Goal: Transaction & Acquisition: Purchase product/service

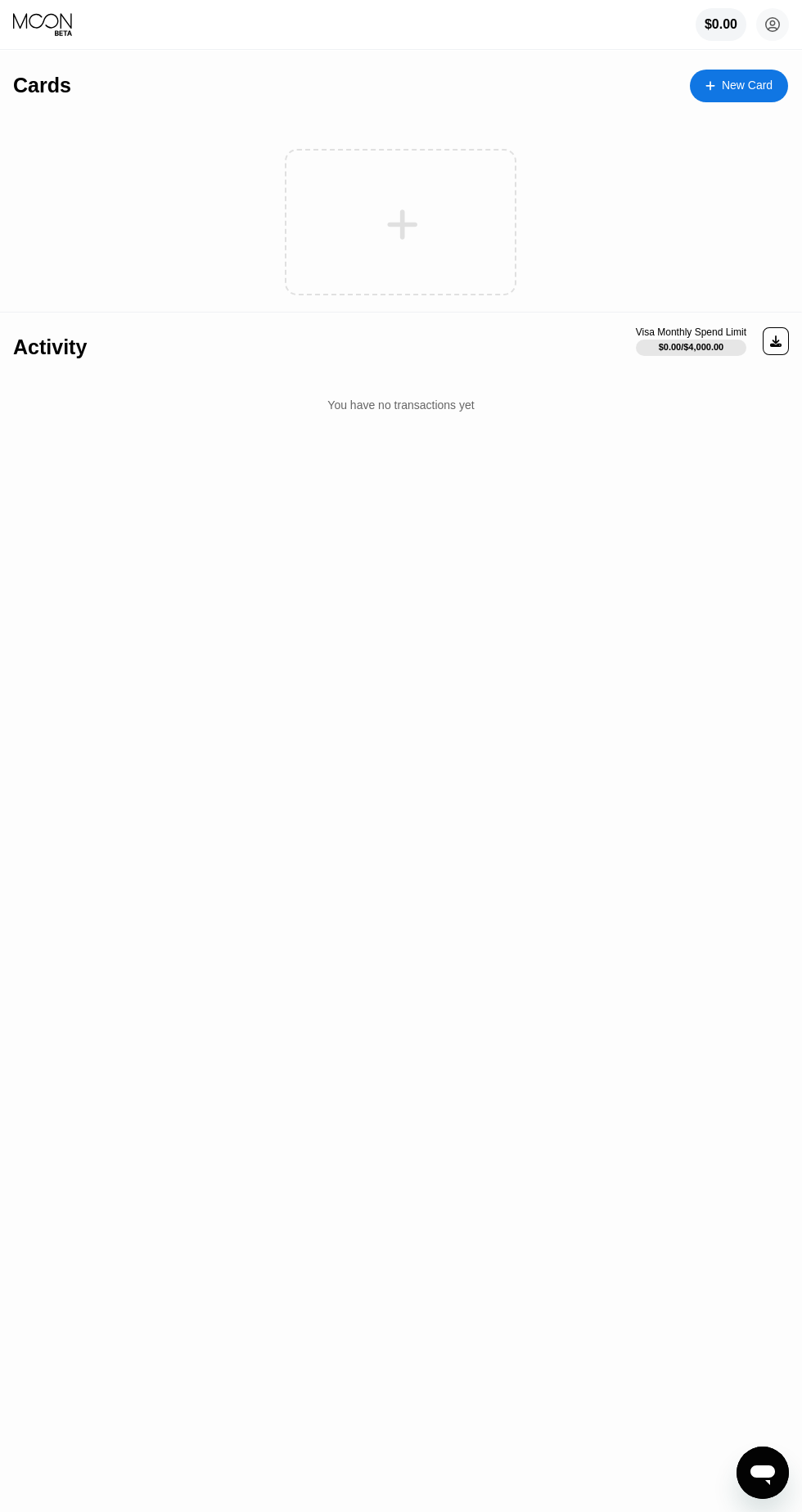
click at [773, 24] on circle at bounding box center [773, 24] width 33 height 33
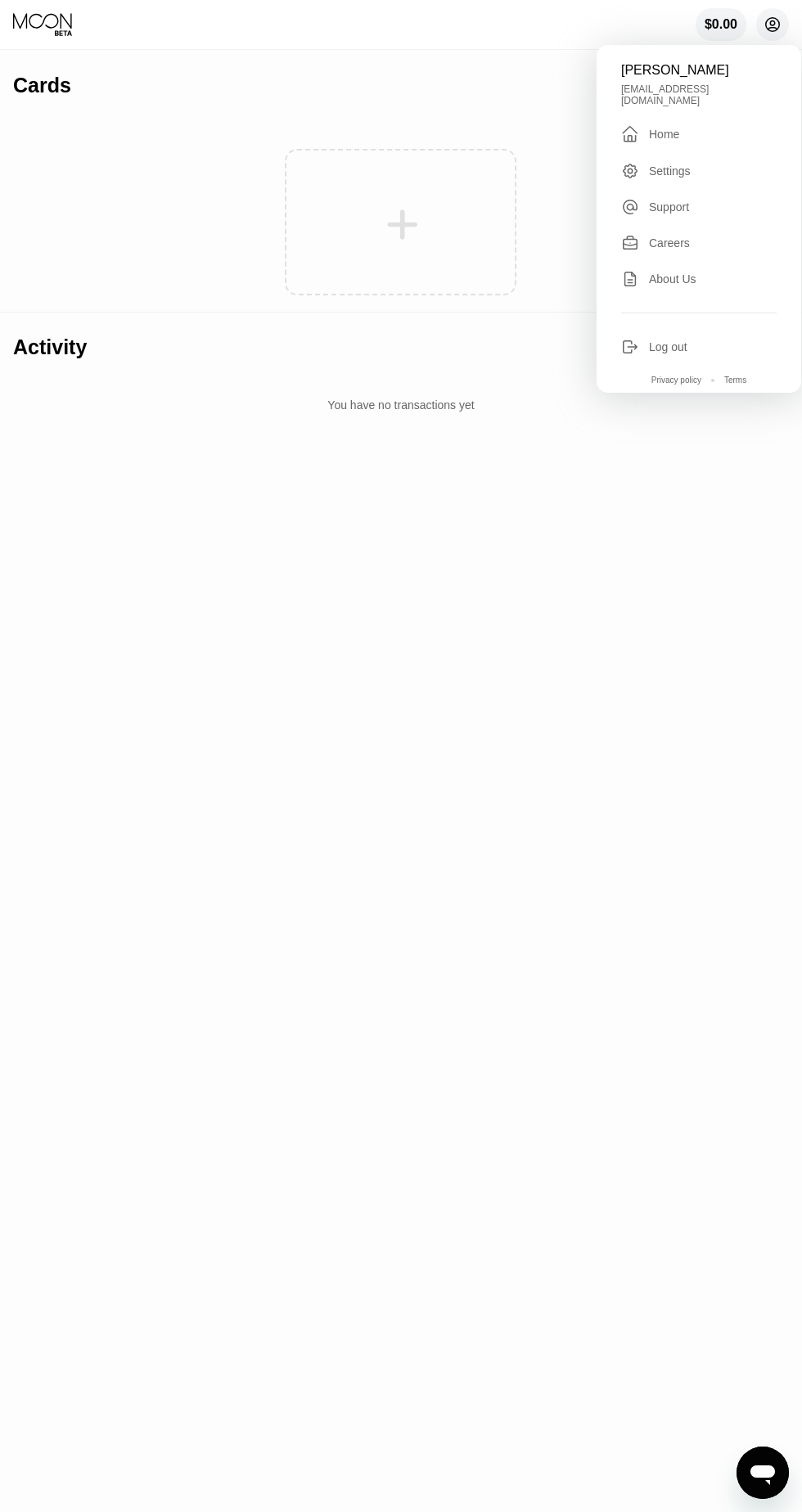
click at [673, 164] on div "Settings" at bounding box center [670, 171] width 42 height 13
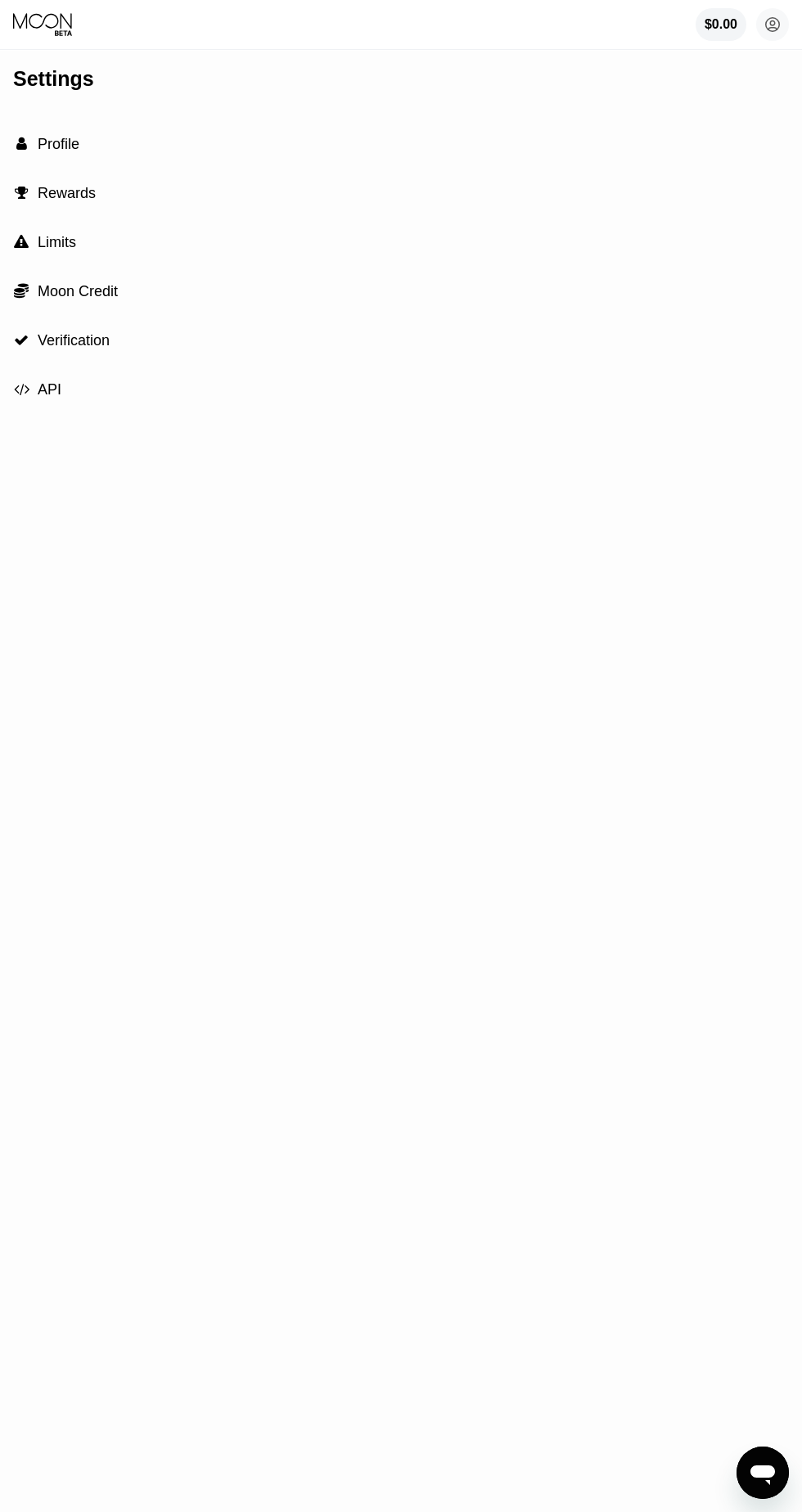
click at [771, 32] on icon at bounding box center [773, 25] width 14 height 14
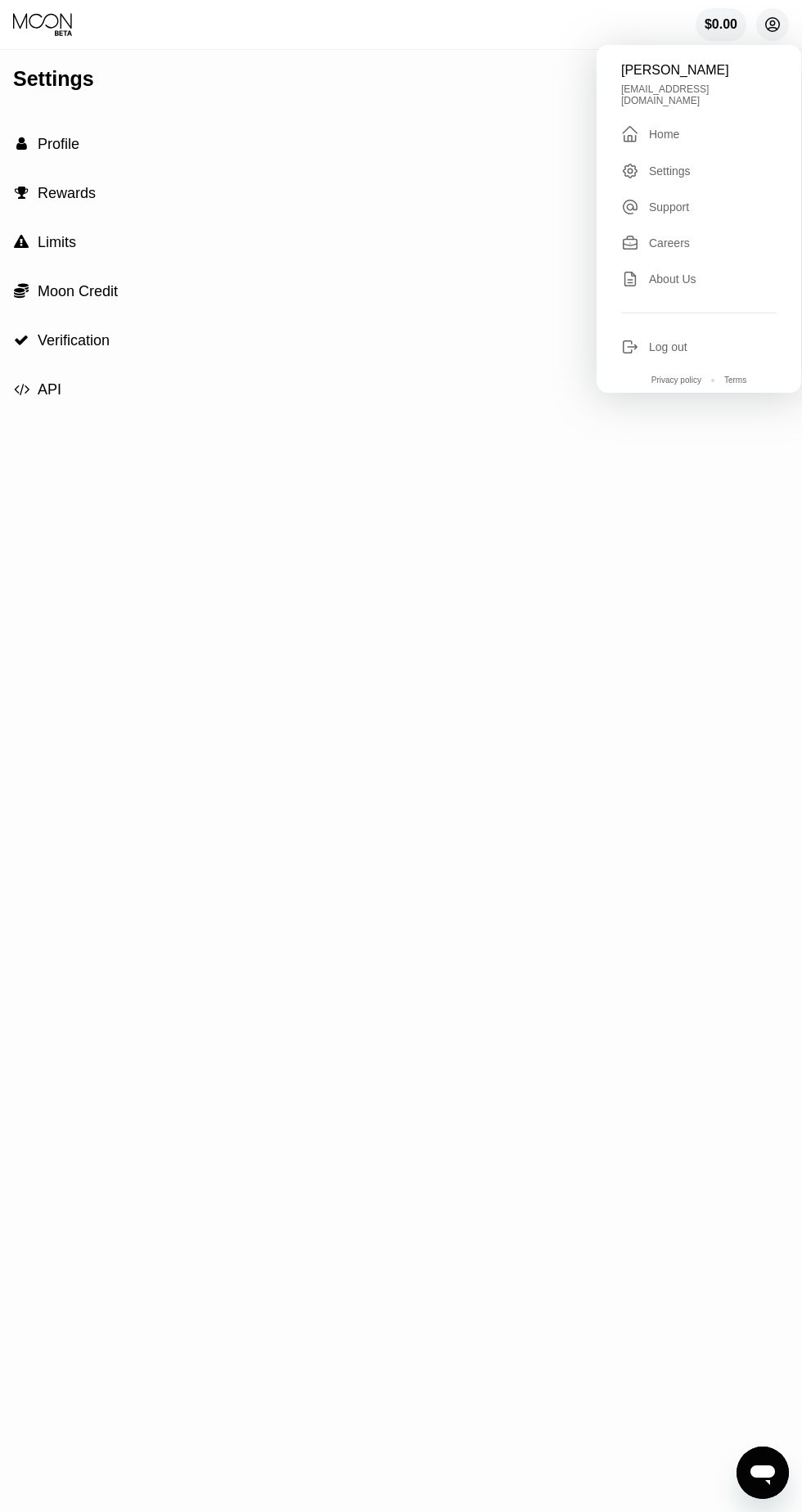
click at [657, 340] on div "Log out" at bounding box center [668, 346] width 38 height 13
click at [631, 343] on icon at bounding box center [630, 346] width 18 height 18
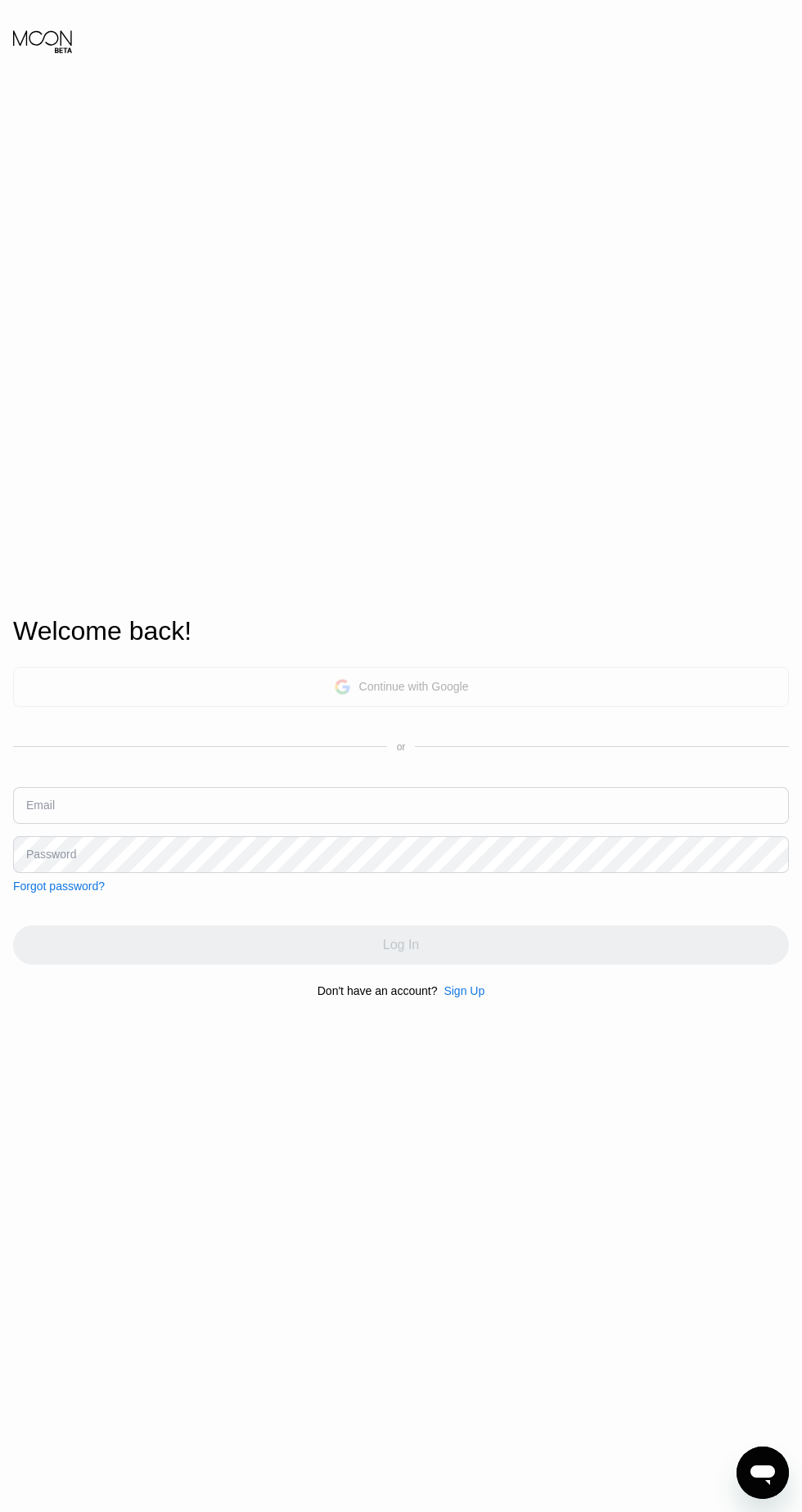
click at [414, 693] on div "Continue with Google" at bounding box center [414, 686] width 110 height 13
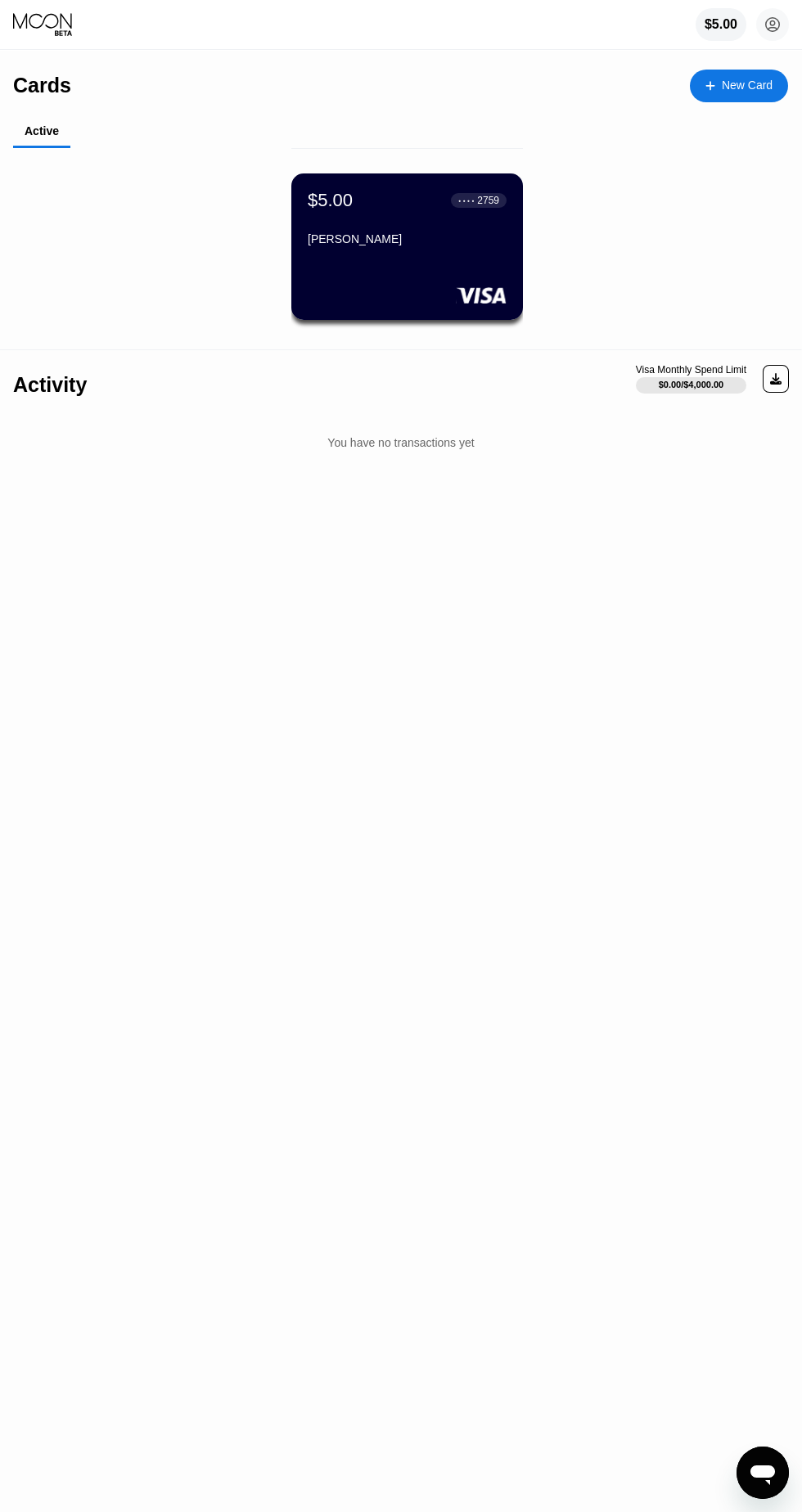
click at [772, 25] on icon at bounding box center [773, 25] width 9 height 9
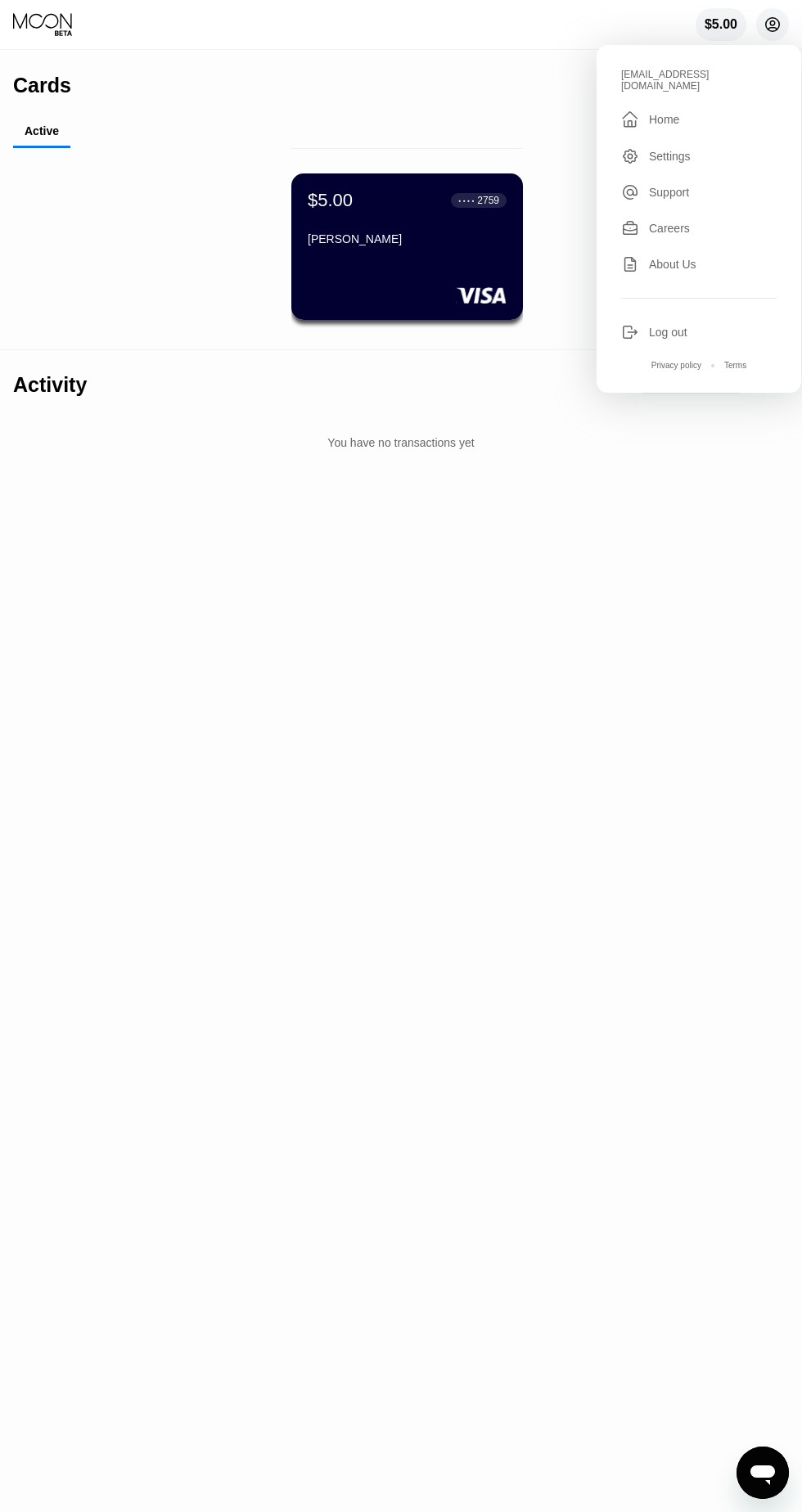
click at [248, 954] on div "Cards New Card Active $5.00 ● ● ● ● 2759 Aike Jai Activity Visa Monthly Spend L…" at bounding box center [401, 782] width 802 height 1462
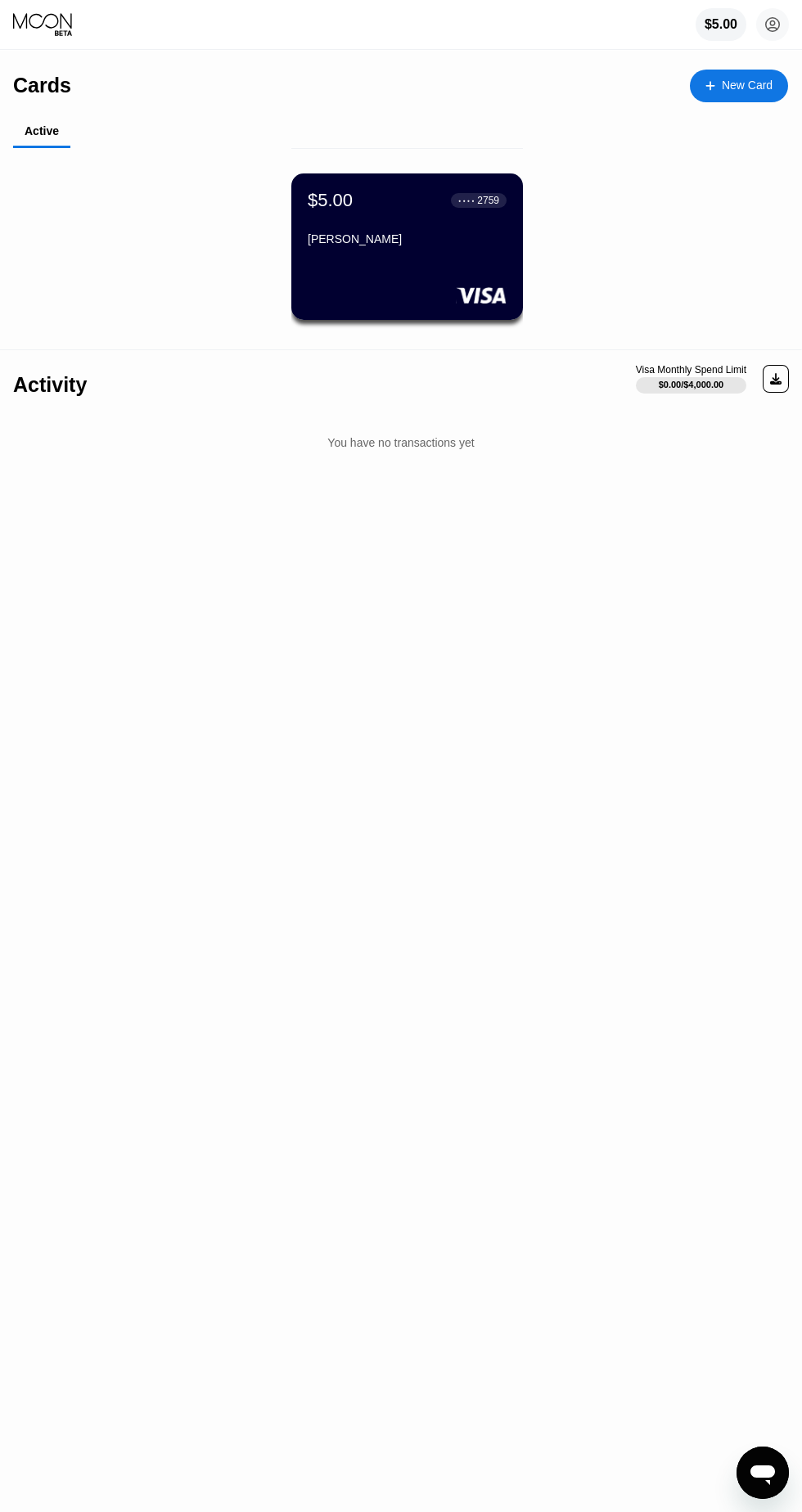
scroll to position [3, 0]
click at [407, 254] on div "$5.00 ● ● ● ● 2759 Aike Jai" at bounding box center [407, 244] width 232 height 146
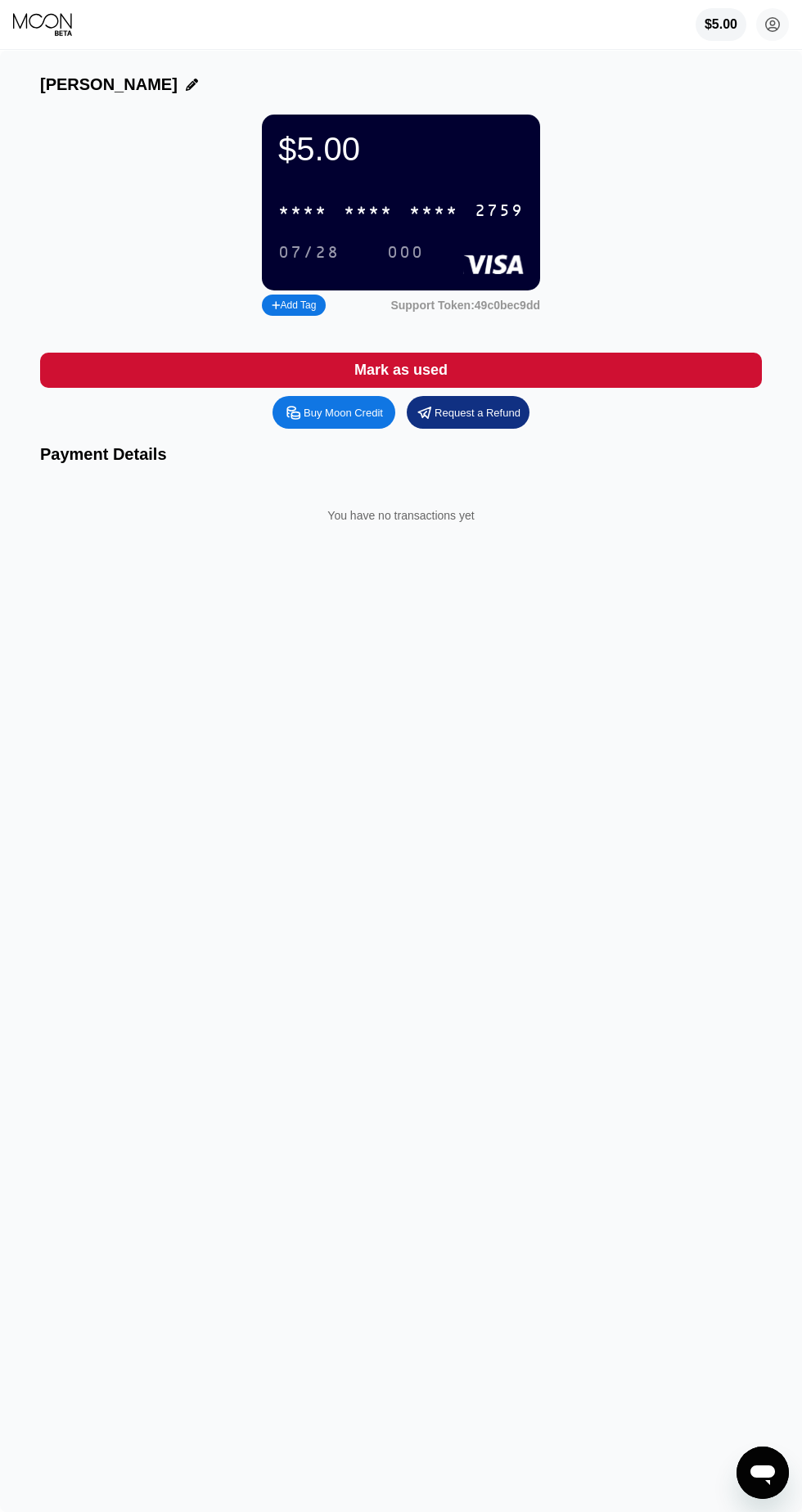
click at [330, 416] on div "Buy Moon Credit" at bounding box center [343, 413] width 80 height 14
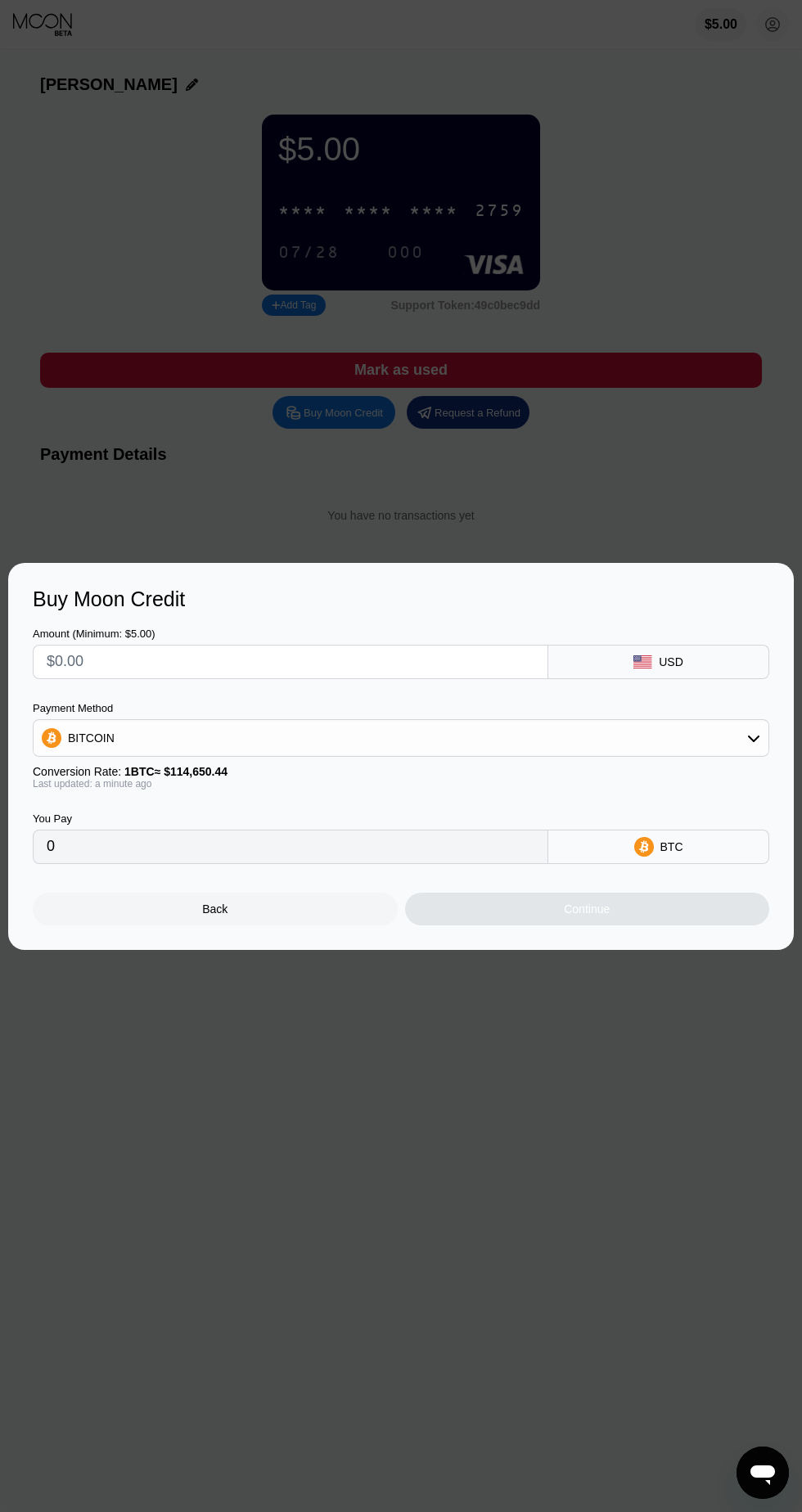
click at [674, 748] on div "BITCOIN" at bounding box center [401, 738] width 735 height 33
click at [116, 784] on div "BITCOIN" at bounding box center [411, 782] width 690 height 13
click at [387, 845] on input "0" at bounding box center [290, 847] width 487 height 33
click at [152, 854] on input "0" at bounding box center [290, 847] width 487 height 33
click at [90, 847] on input "0" at bounding box center [290, 847] width 487 height 33
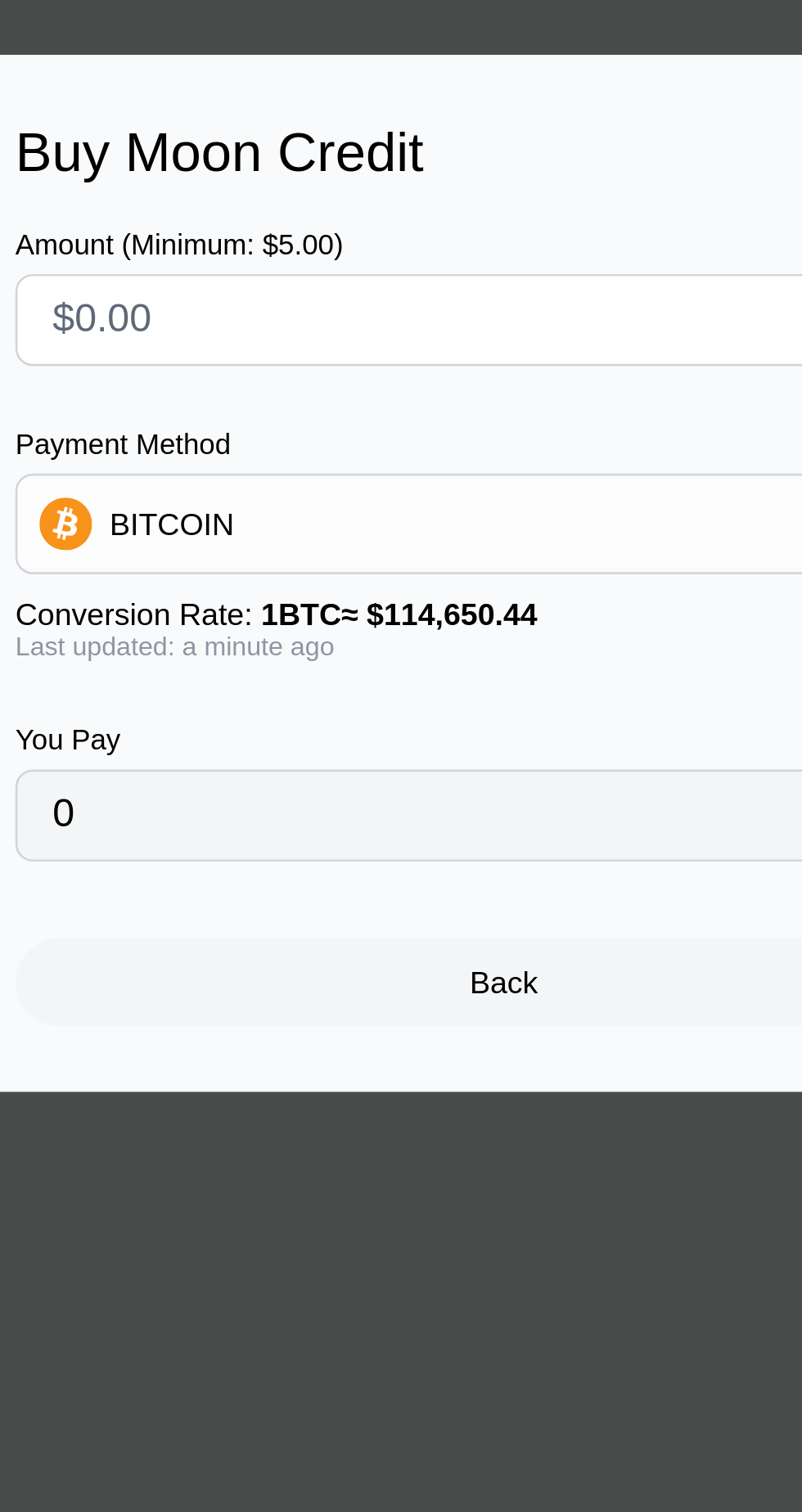
scroll to position [3, 0]
click at [63, 862] on input "0" at bounding box center [290, 847] width 487 height 33
click at [74, 850] on input "0" at bounding box center [290, 847] width 487 height 33
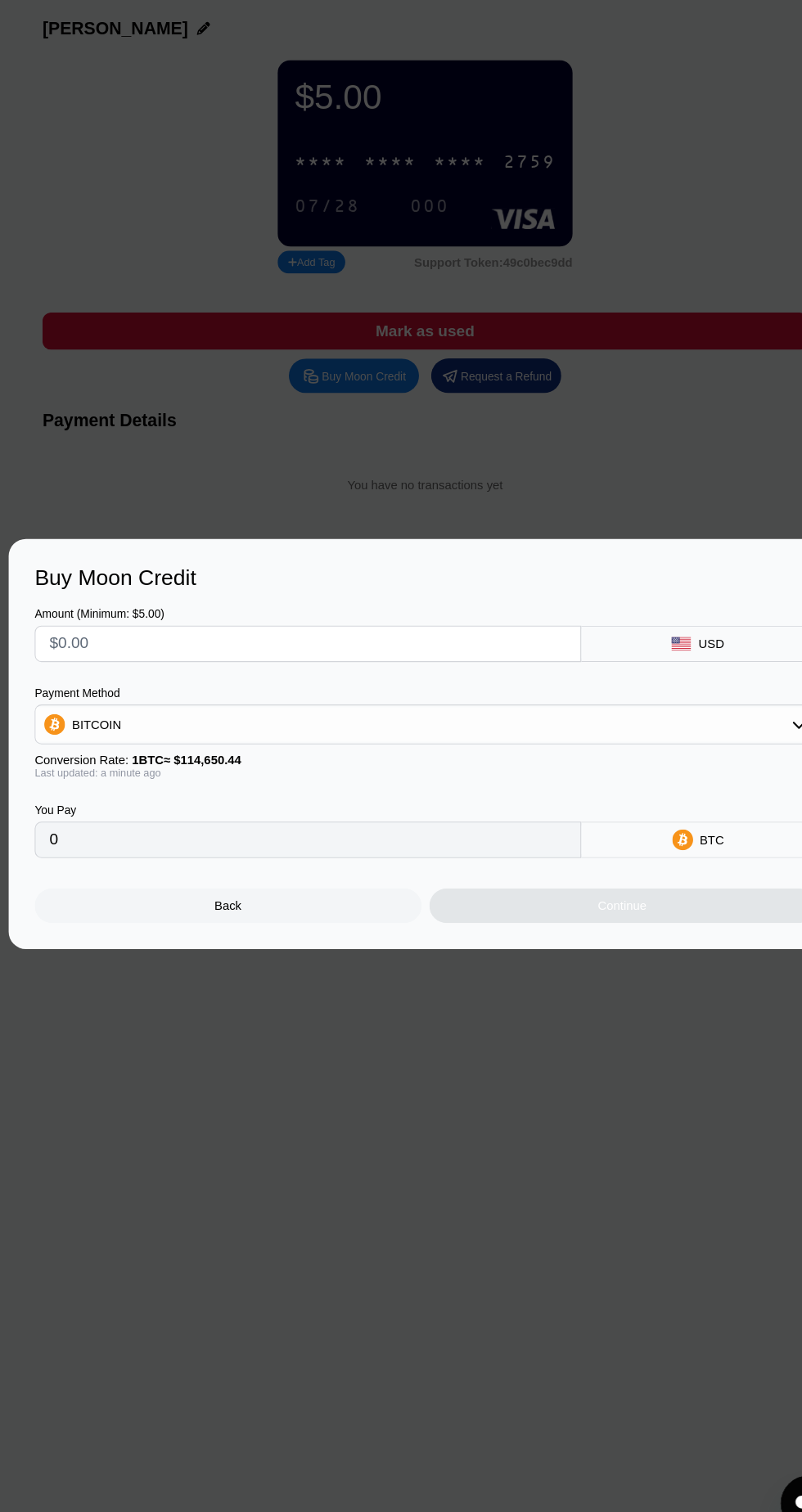
scroll to position [0, 0]
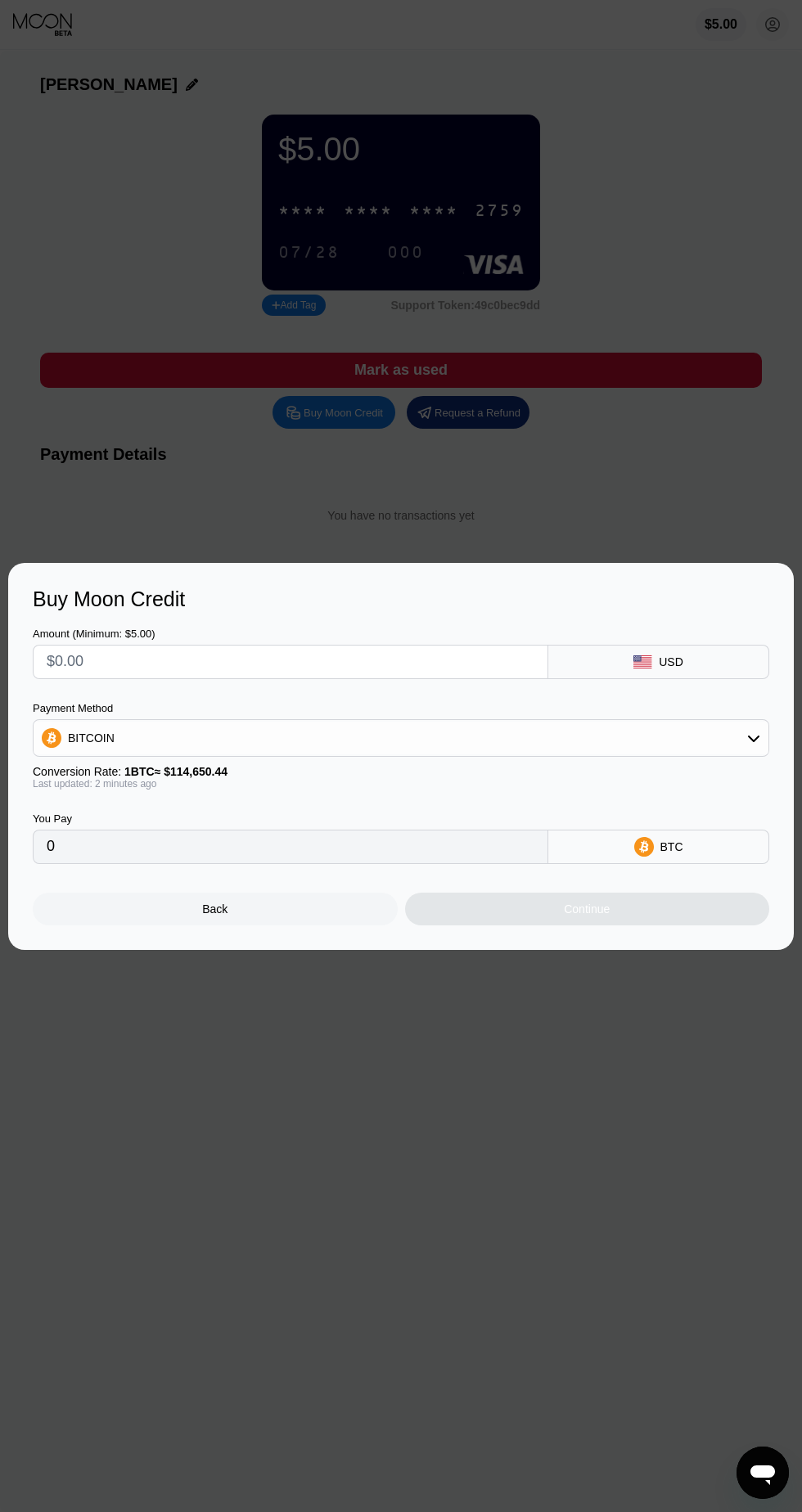
click at [166, 855] on input "0" at bounding box center [290, 847] width 487 height 33
click at [196, 846] on input "0" at bounding box center [290, 847] width 487 height 33
click at [657, 850] on div "BTC" at bounding box center [658, 847] width 221 height 35
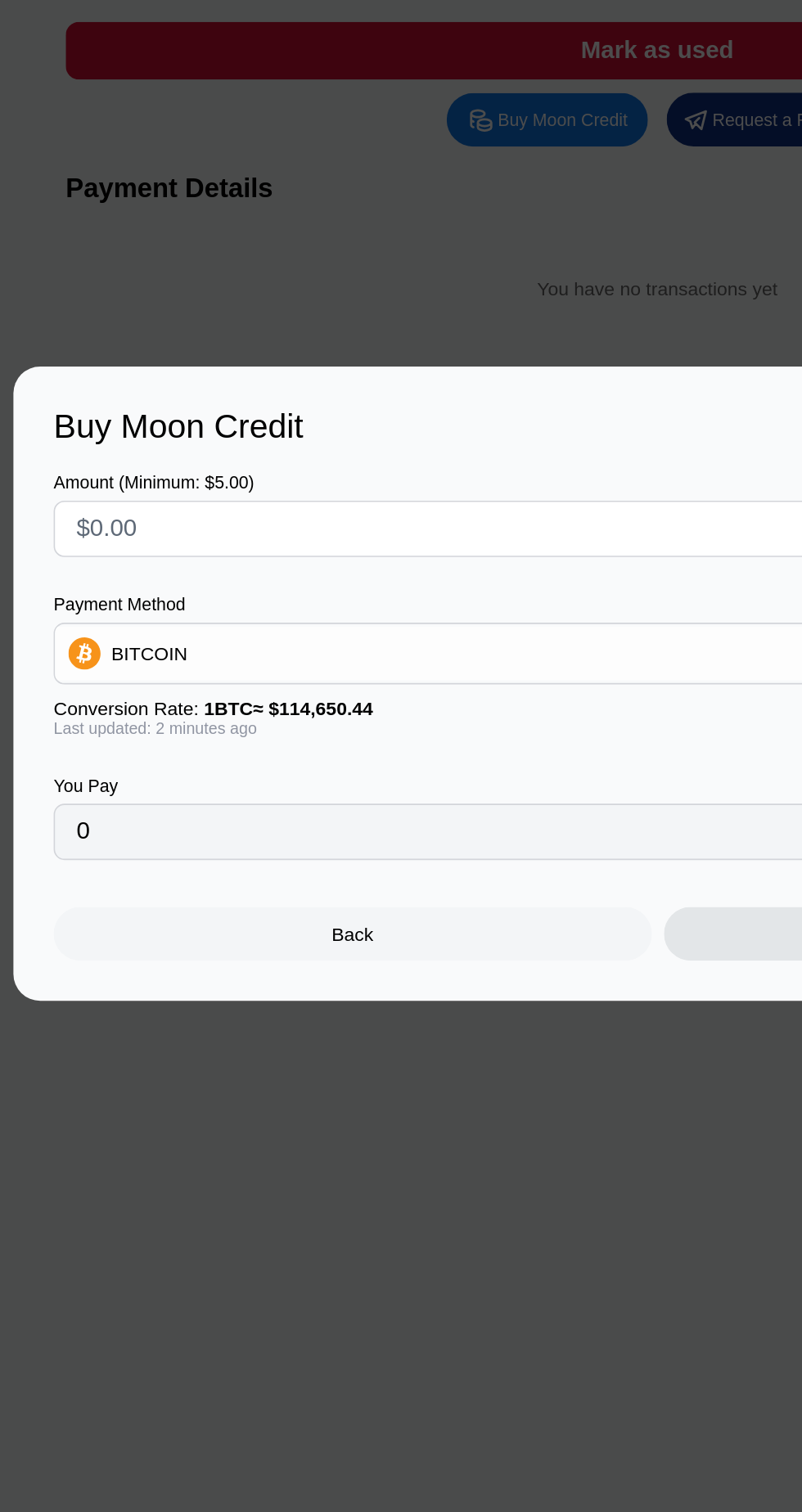
click at [132, 664] on input "text" at bounding box center [290, 662] width 487 height 33
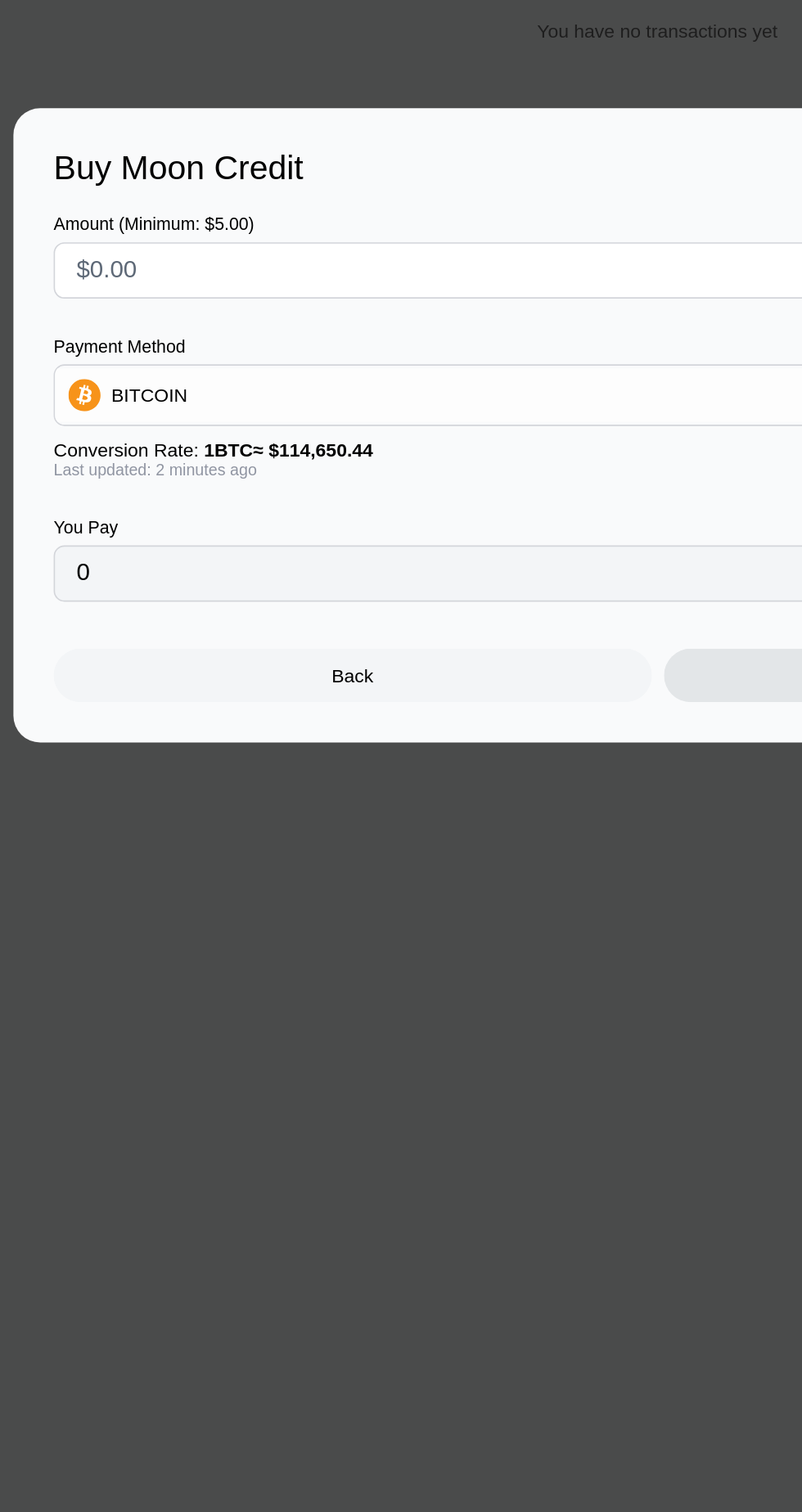
click at [90, 857] on input "0" at bounding box center [290, 847] width 487 height 33
click at [121, 664] on input "text" at bounding box center [290, 662] width 487 height 33
type input "$6"
type input "0.00005234"
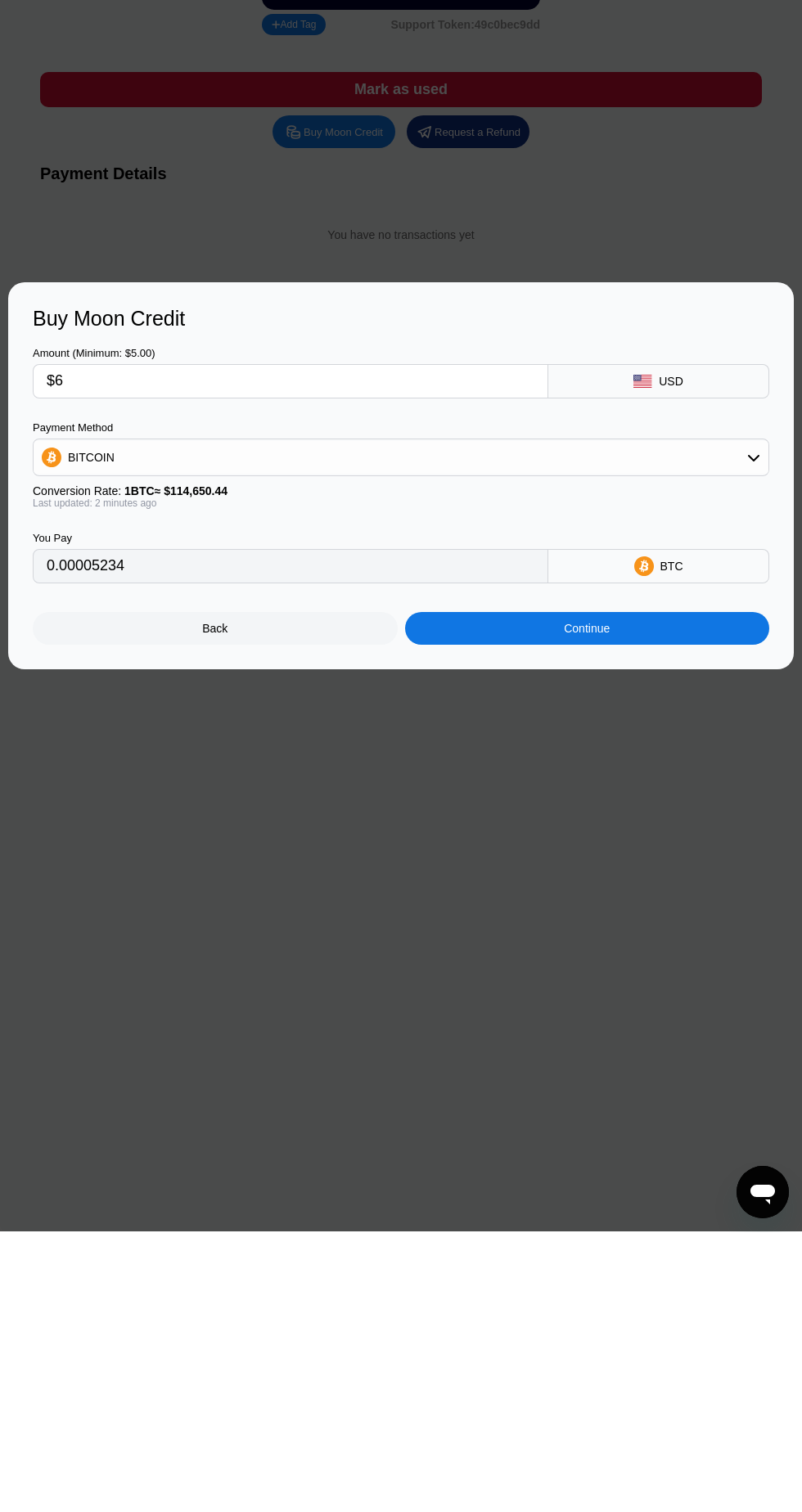
type input "$6"
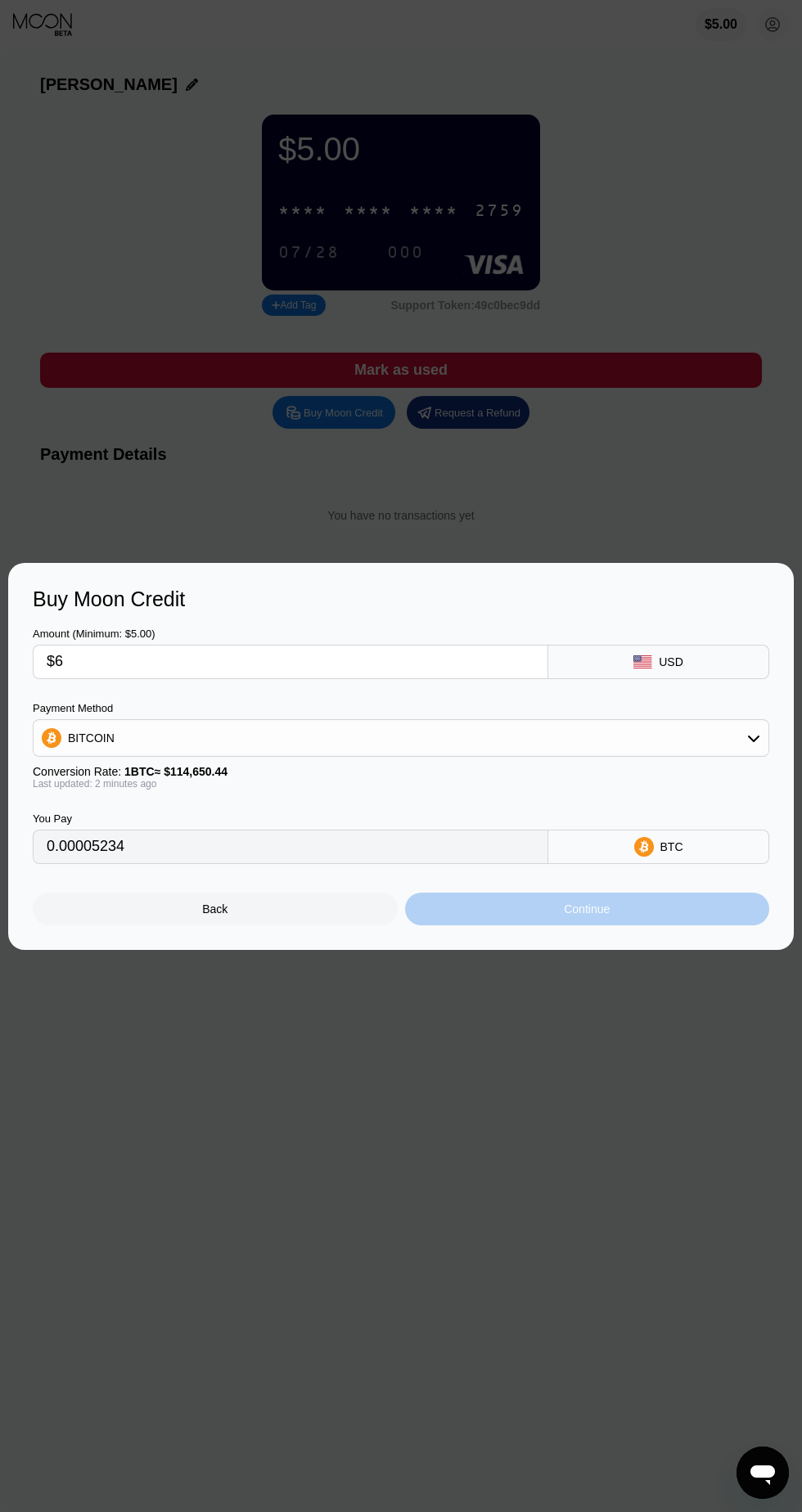
click at [626, 923] on div "Continue" at bounding box center [587, 909] width 365 height 33
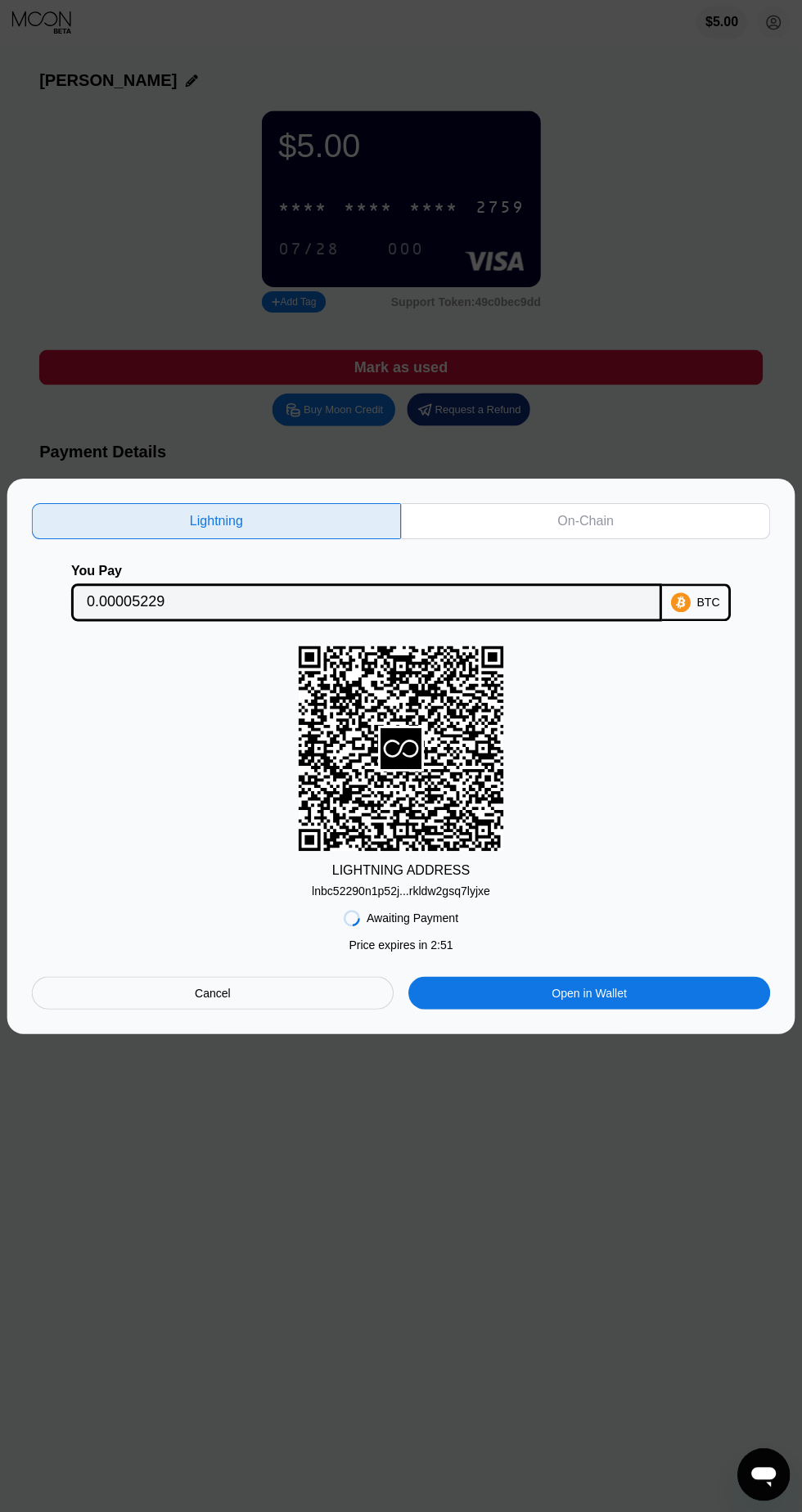
scroll to position [4, 0]
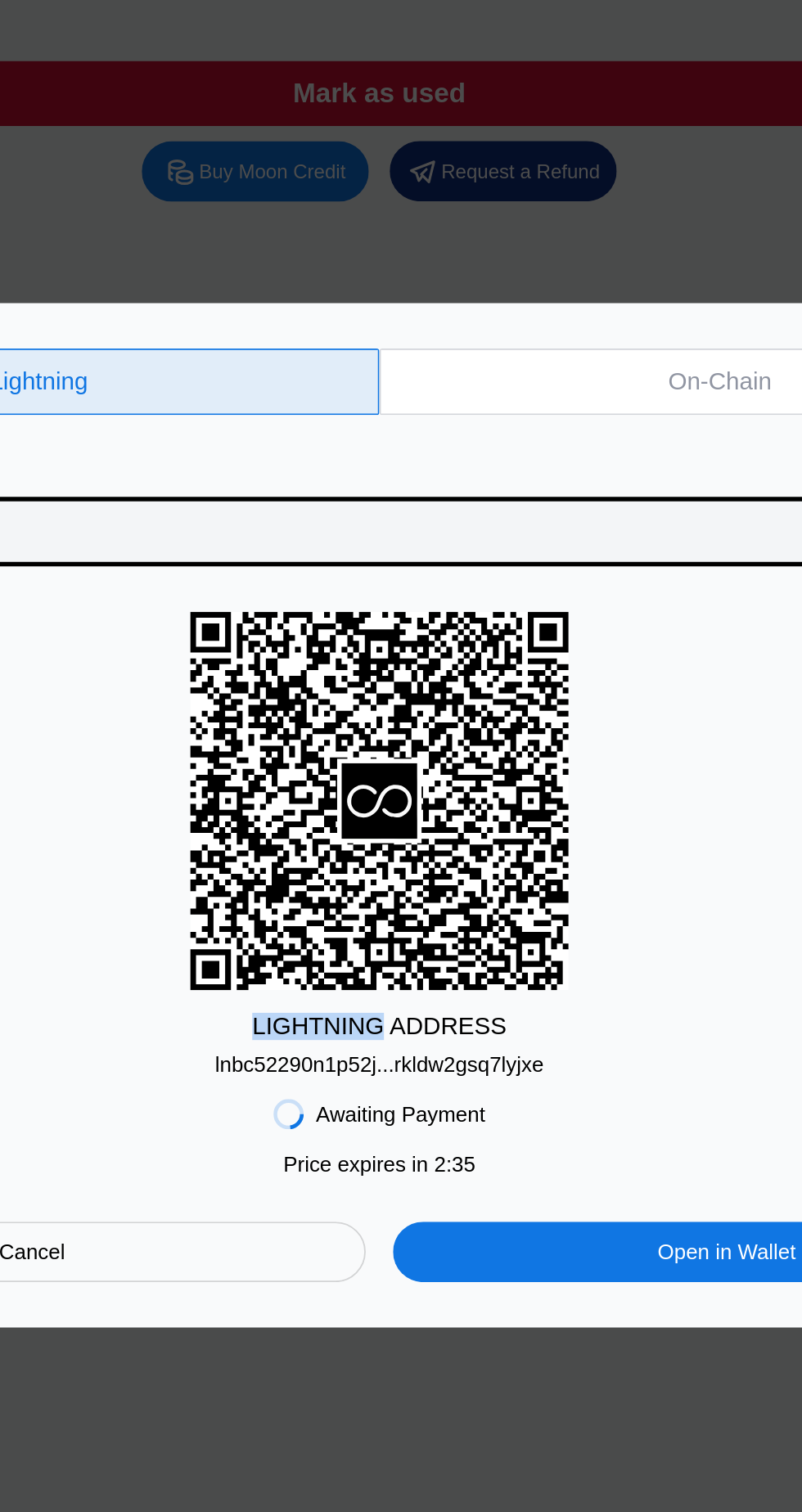
click at [562, 780] on div "LIGHTNING ADDRESS lnbc52290n1p52j...rkldw2gsq7lyjxe" at bounding box center [401, 772] width 736 height 251
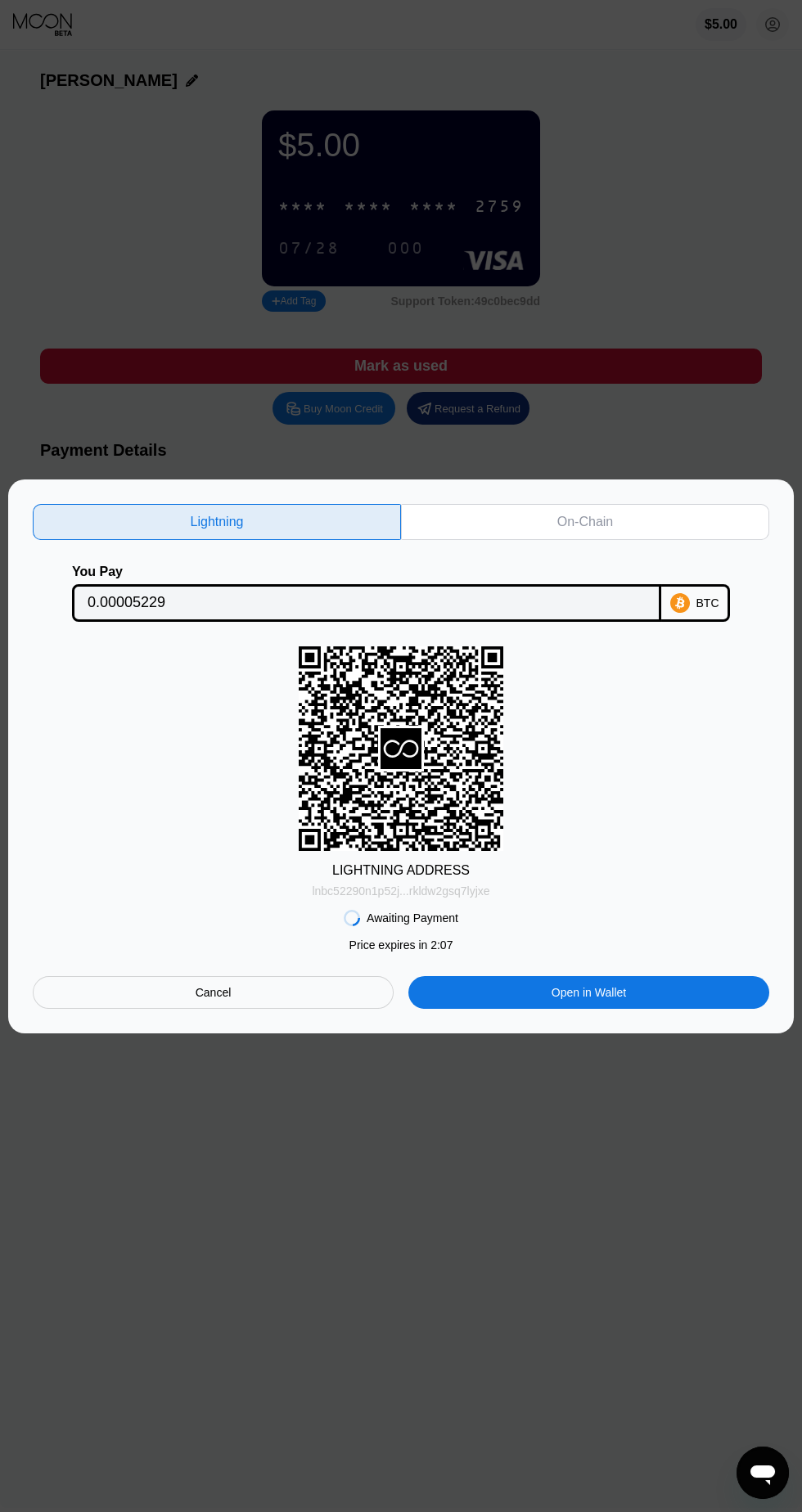
scroll to position [0, 0]
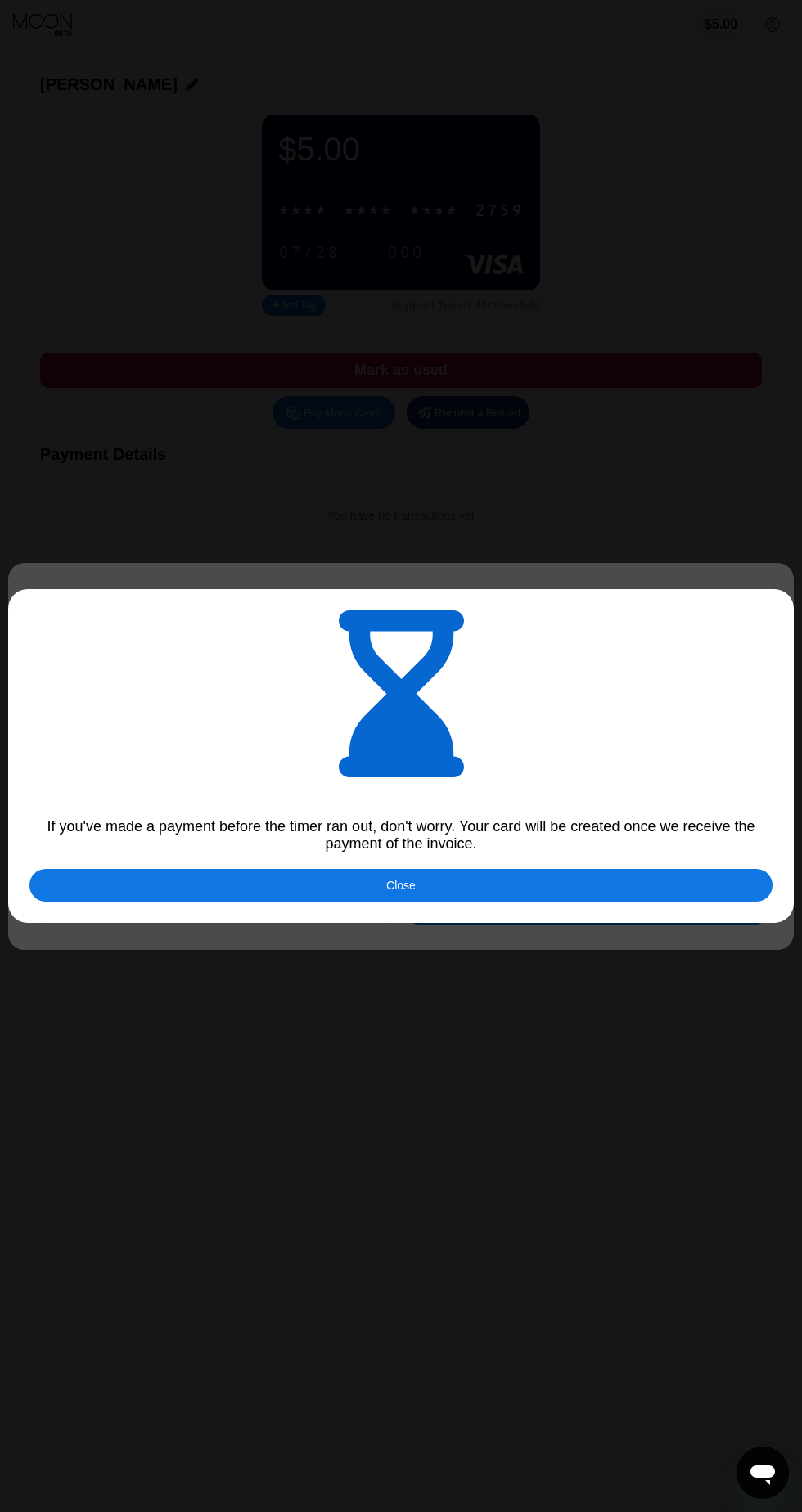
type input "0.00005229"
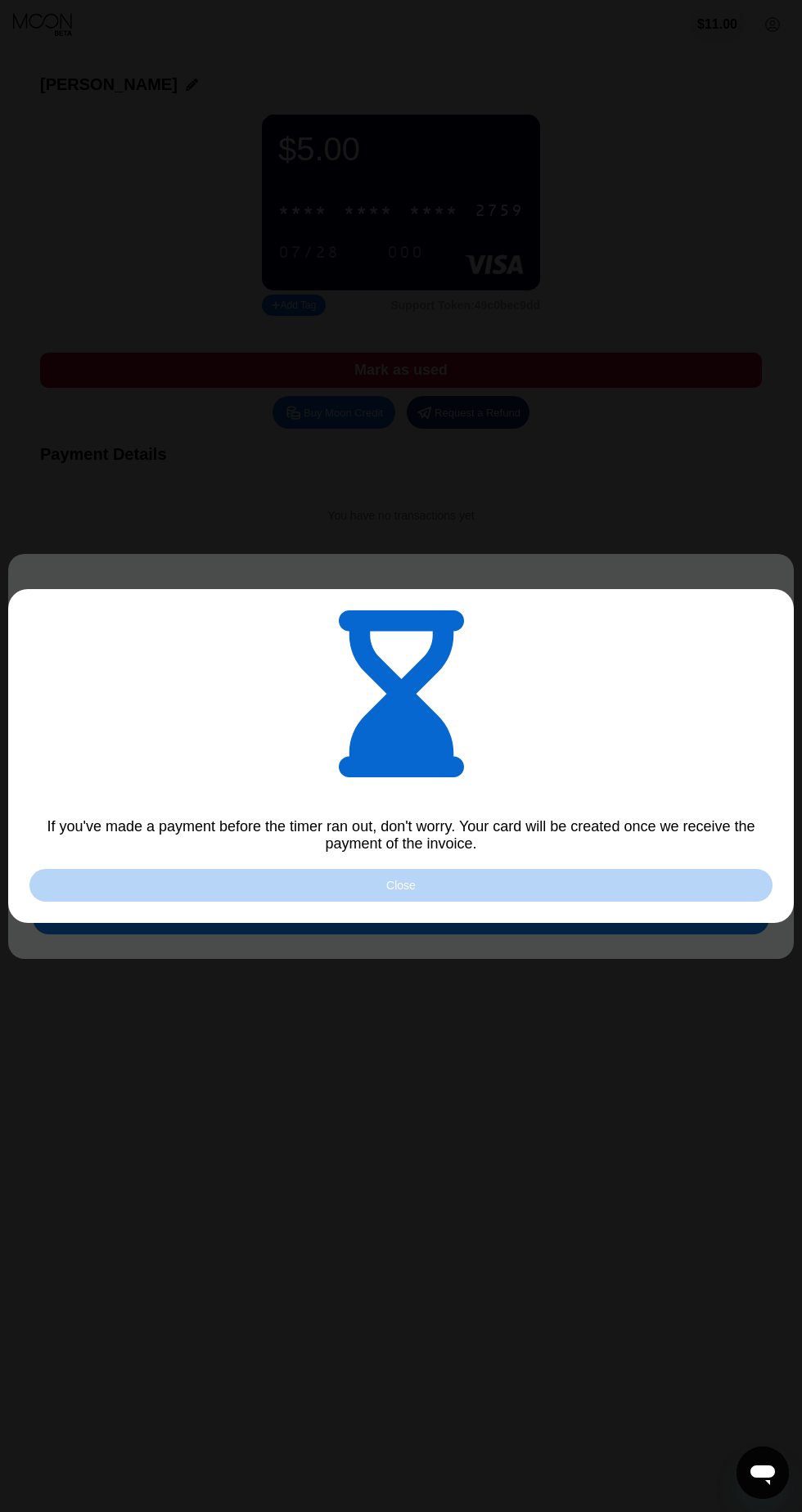
click at [591, 878] on div "Close" at bounding box center [401, 885] width 742 height 33
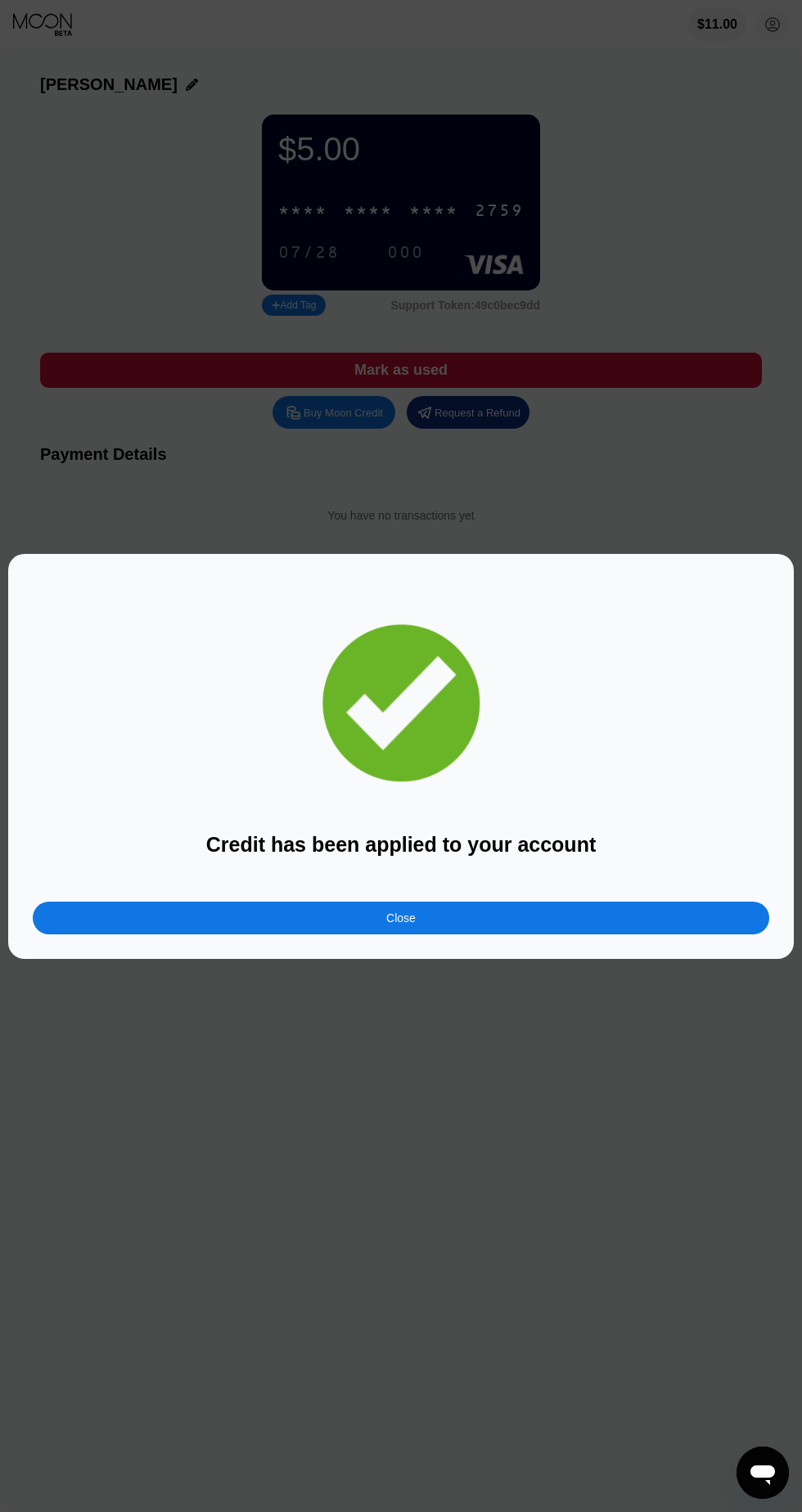
click at [532, 932] on div "Close" at bounding box center [401, 918] width 736 height 33
